Goal: Information Seeking & Learning: Learn about a topic

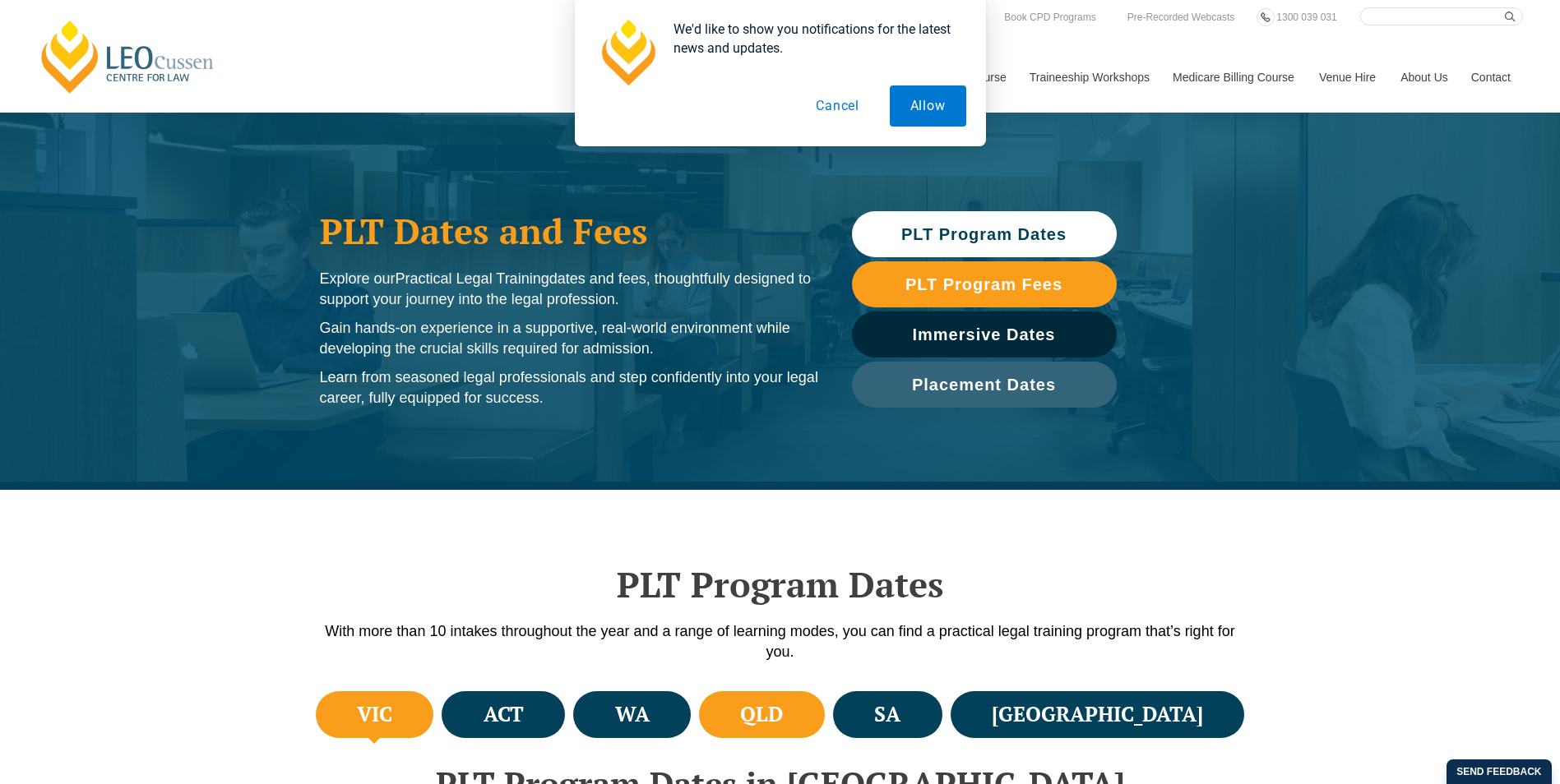
click at [783, 718] on h4 "QLD" at bounding box center [762, 715] width 43 height 27
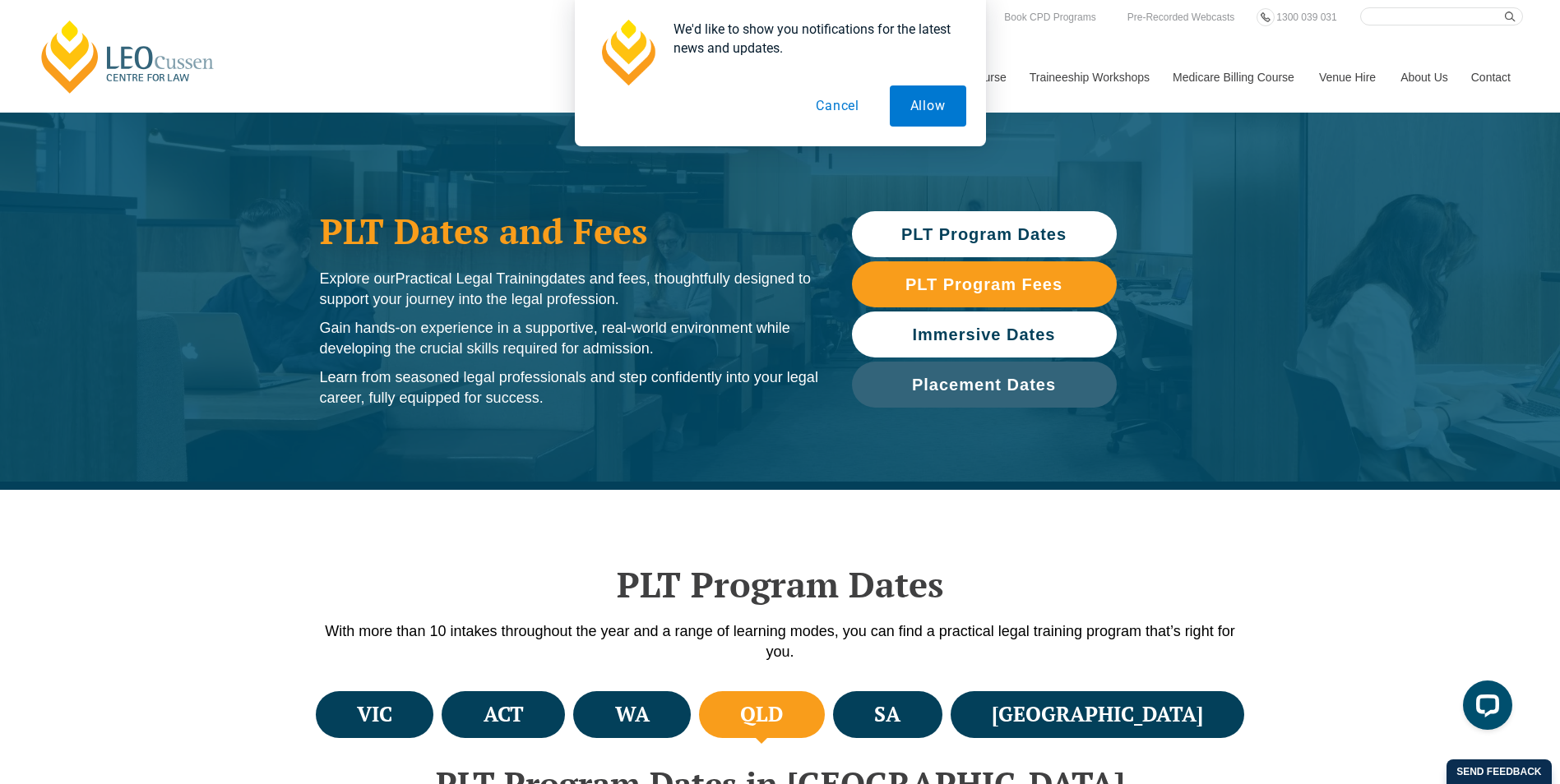
click at [1009, 338] on span "Immersive Dates" at bounding box center [984, 335] width 143 height 17
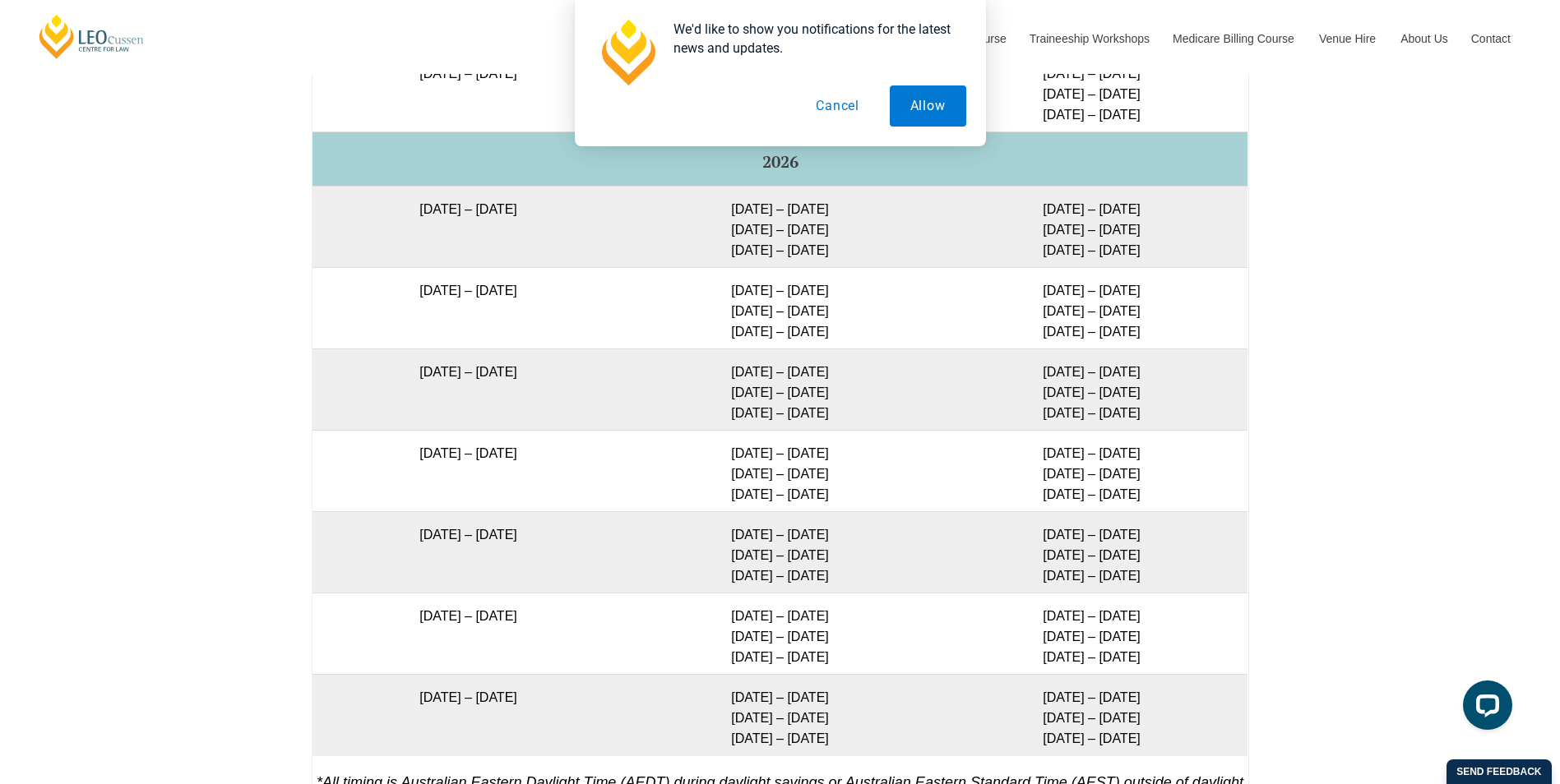
scroll to position [2825, 0]
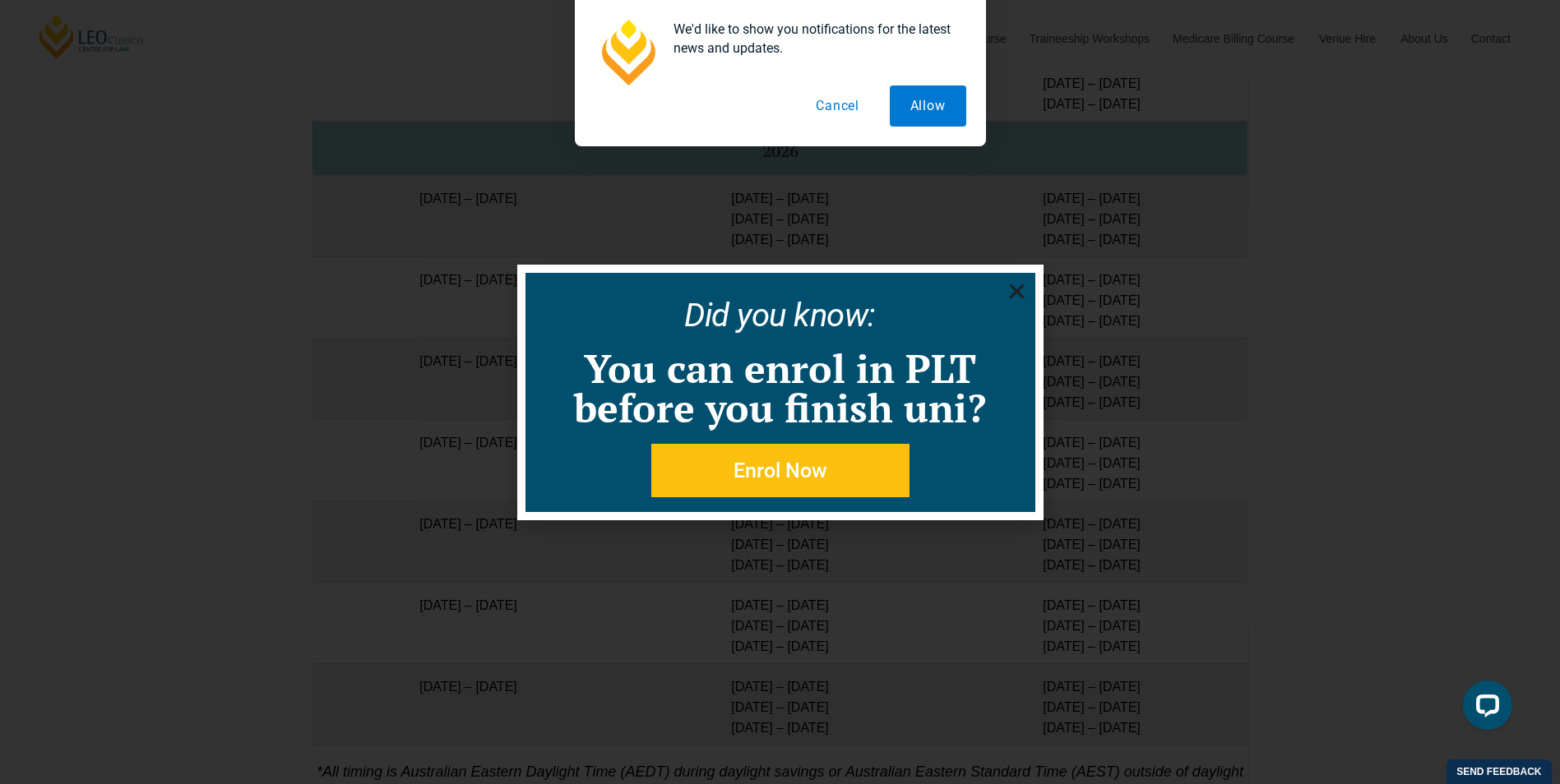
click at [1020, 296] on use "Close" at bounding box center [1016, 291] width 15 height 15
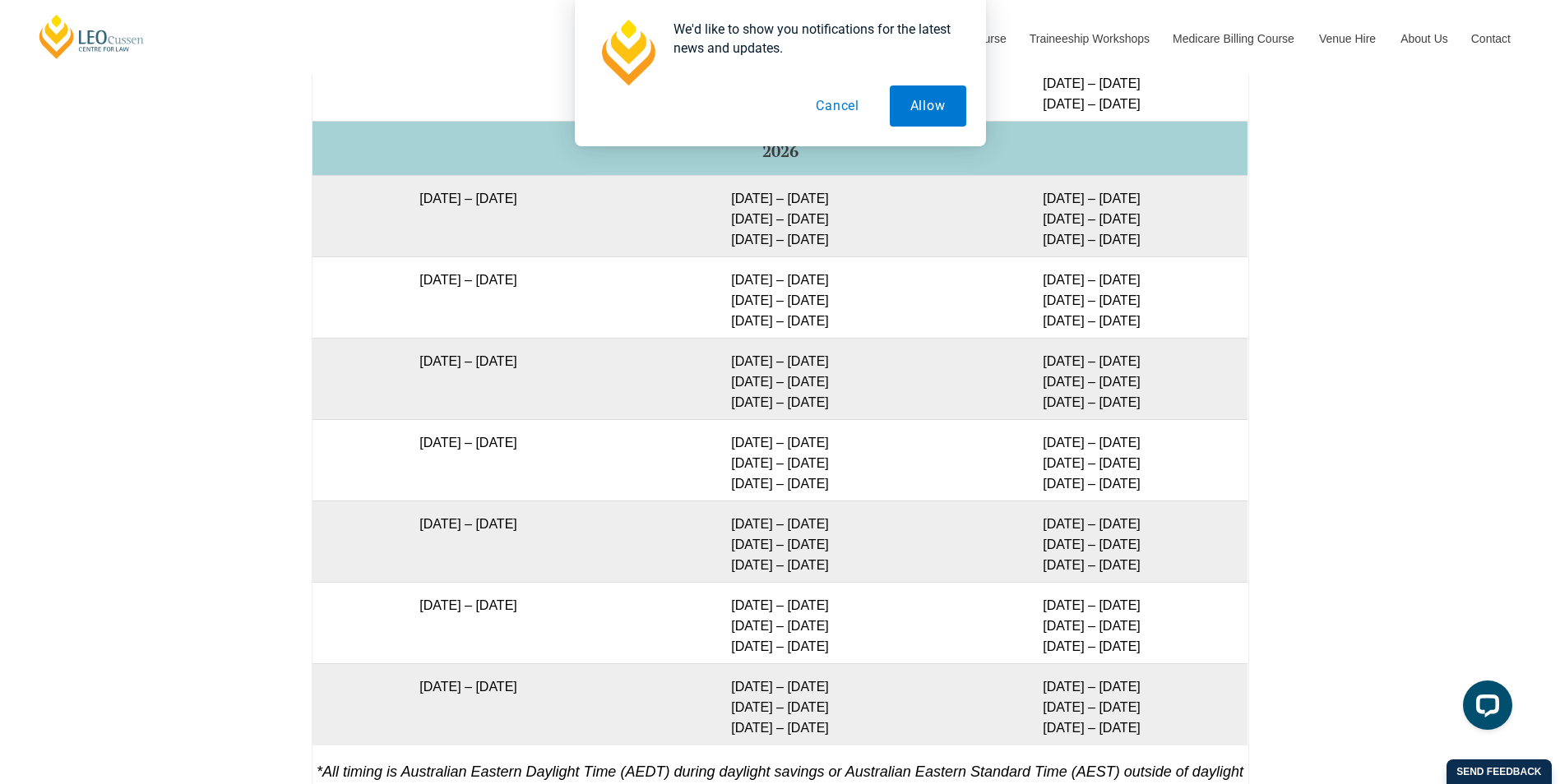
click at [823, 112] on button "Cancel" at bounding box center [838, 106] width 85 height 41
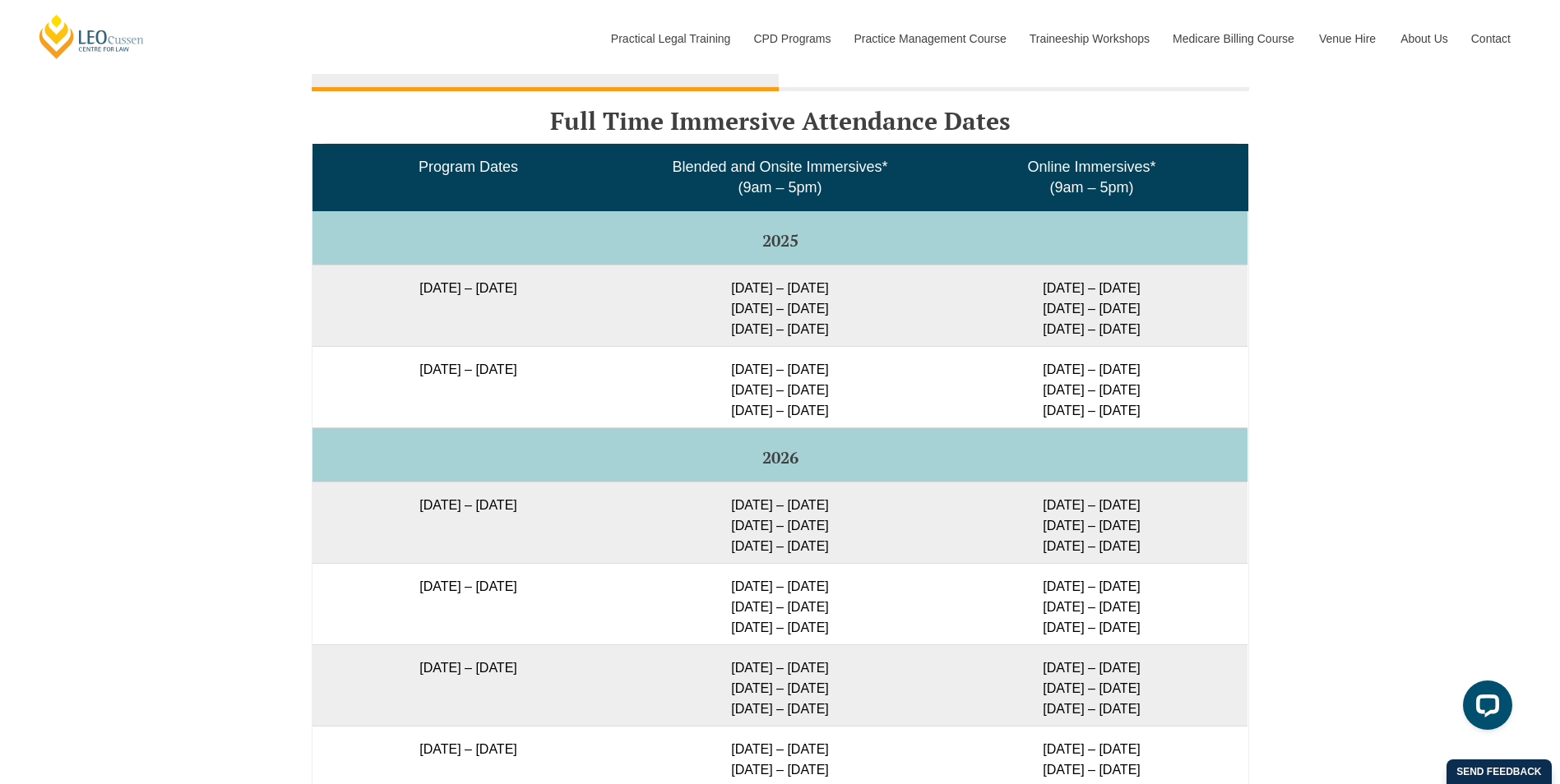
scroll to position [2508, 0]
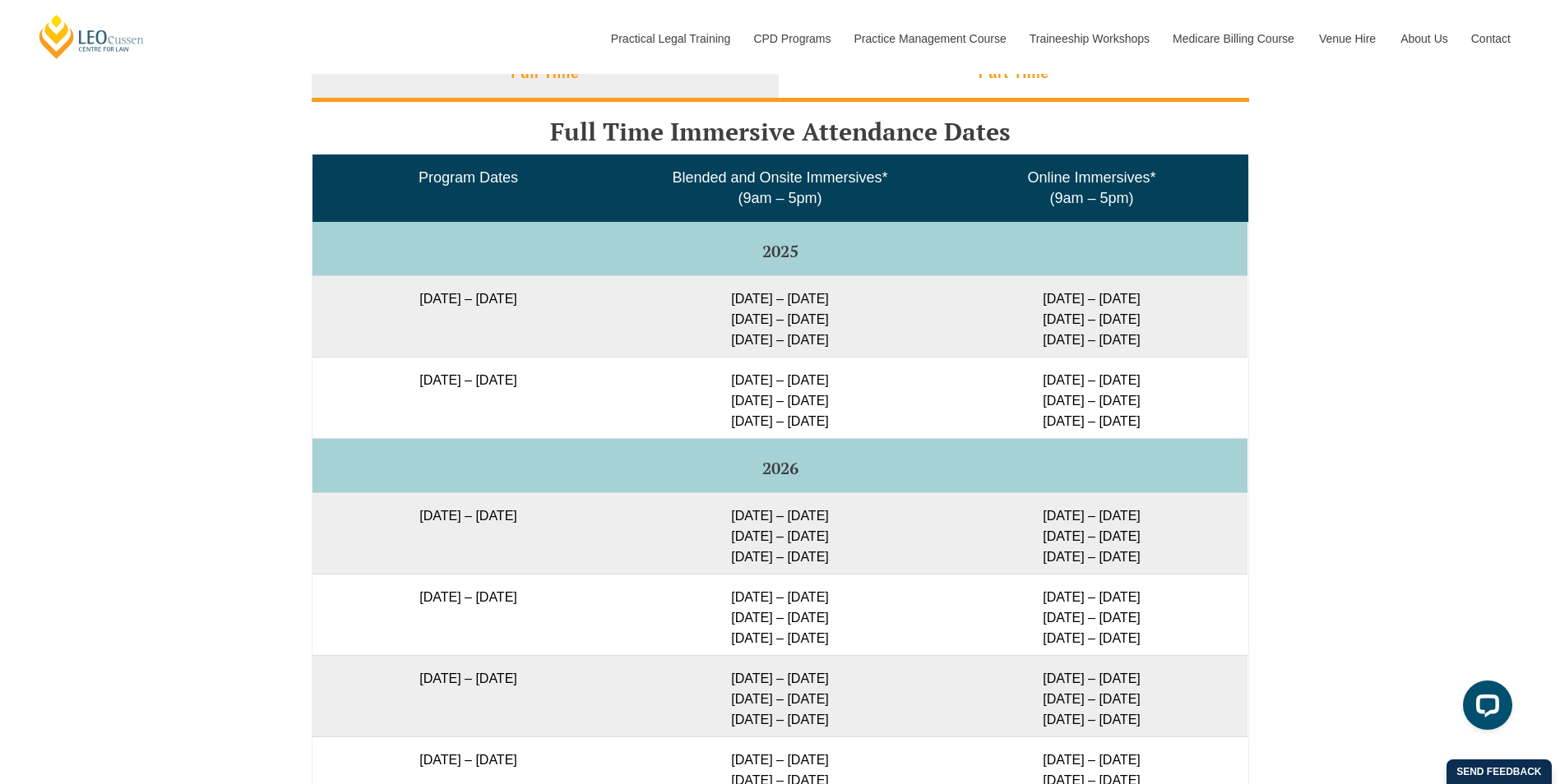
click at [1015, 83] on h3 "Part Time" at bounding box center [1013, 73] width 70 height 19
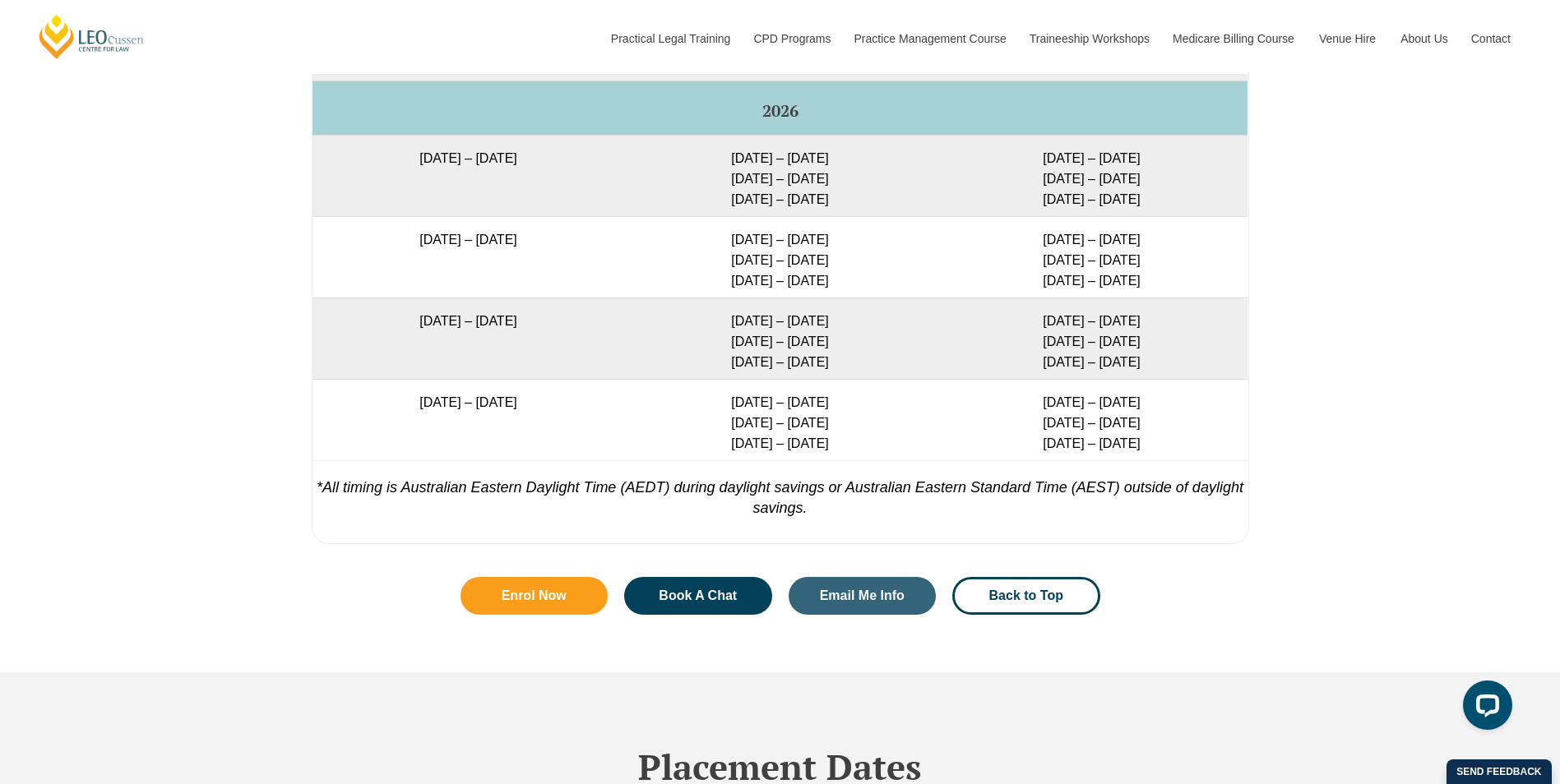
scroll to position [2795, 0]
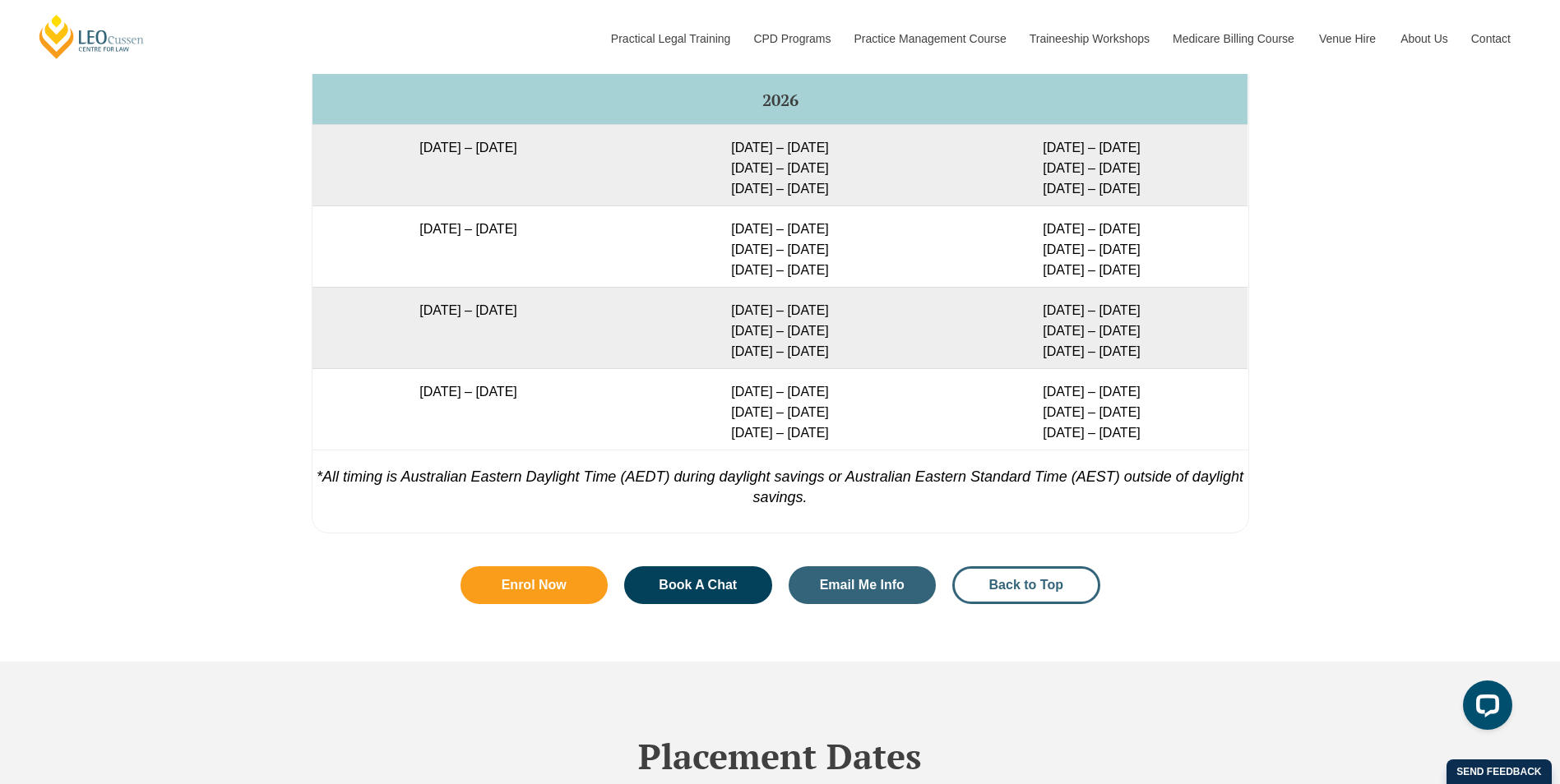
click at [1006, 605] on link "Back to Top" at bounding box center [1027, 585] width 148 height 38
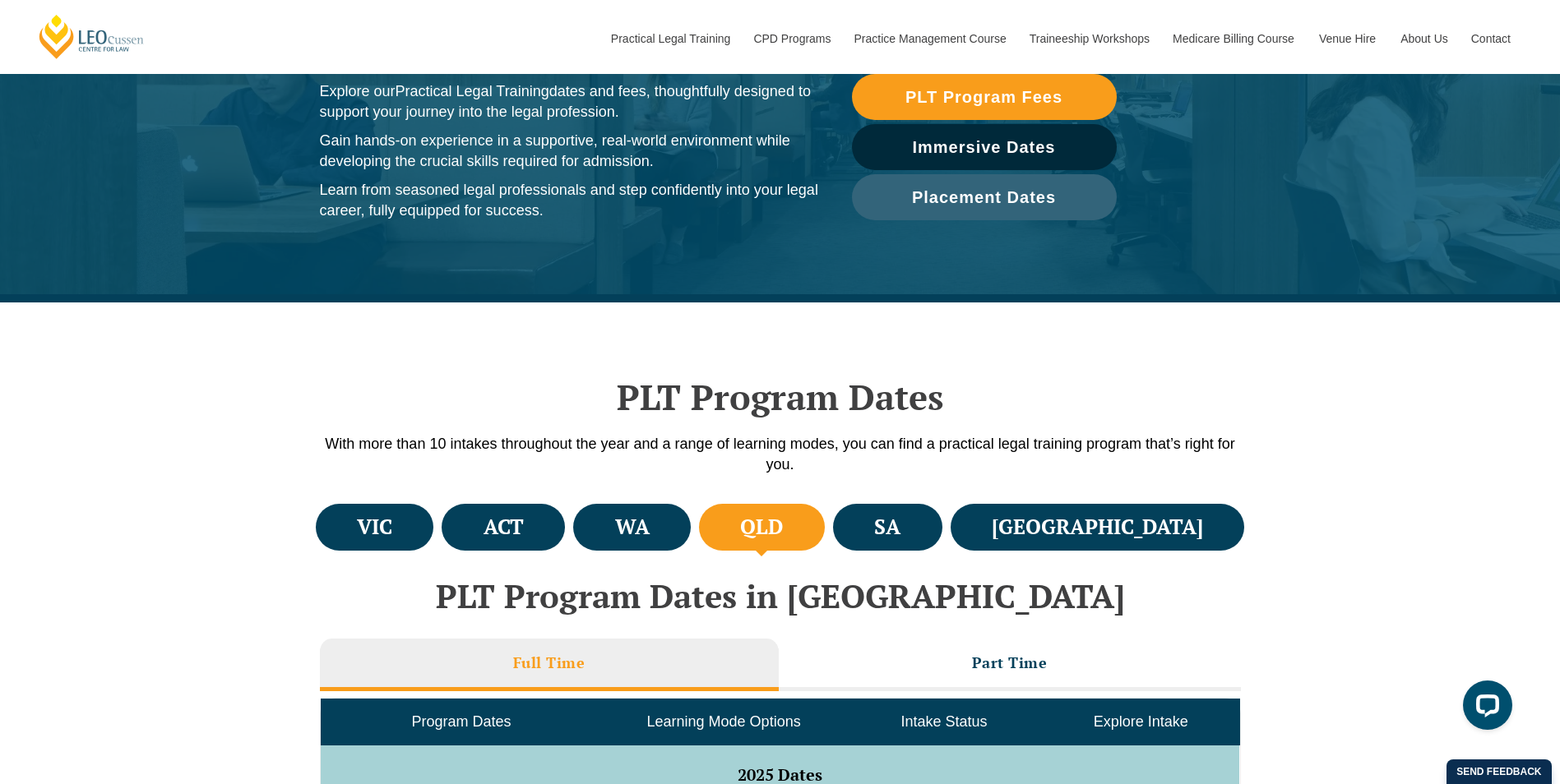
scroll to position [113, 0]
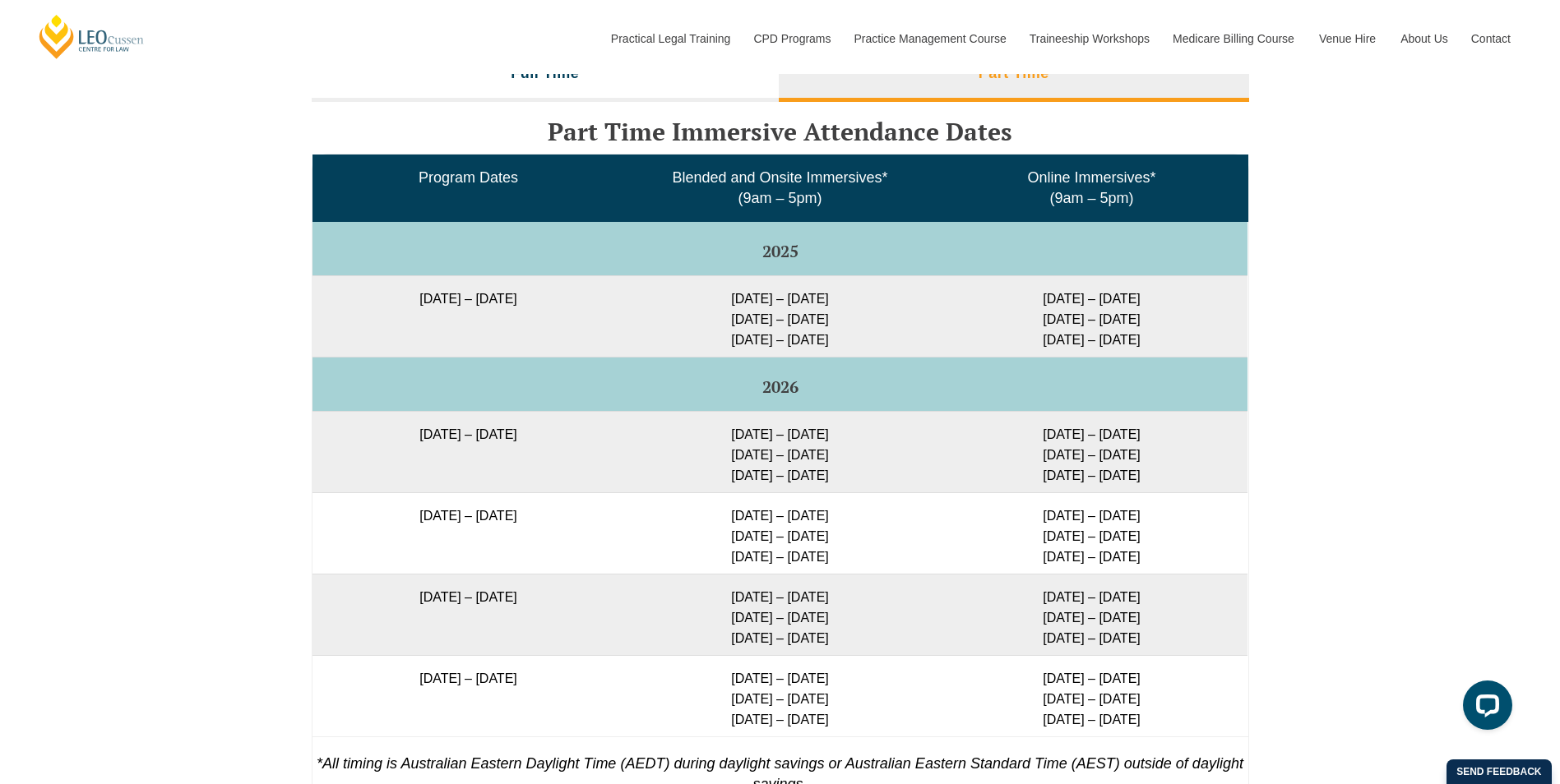
scroll to position [2519, 0]
